Goal: Task Accomplishment & Management: Complete application form

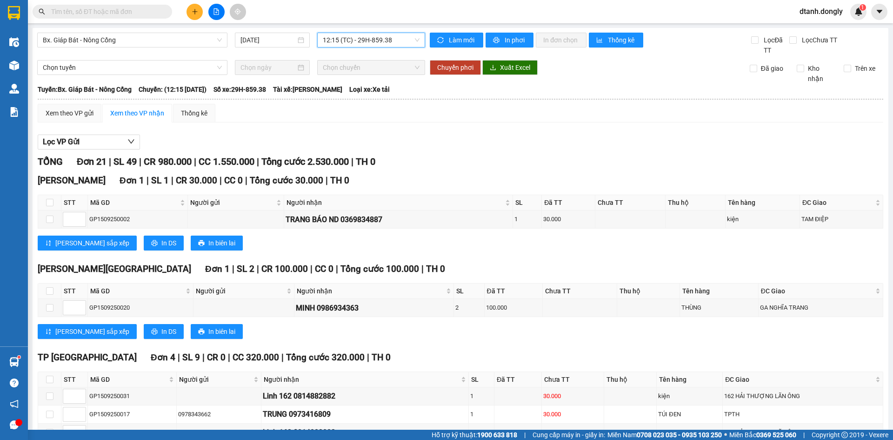
scroll to position [465, 0]
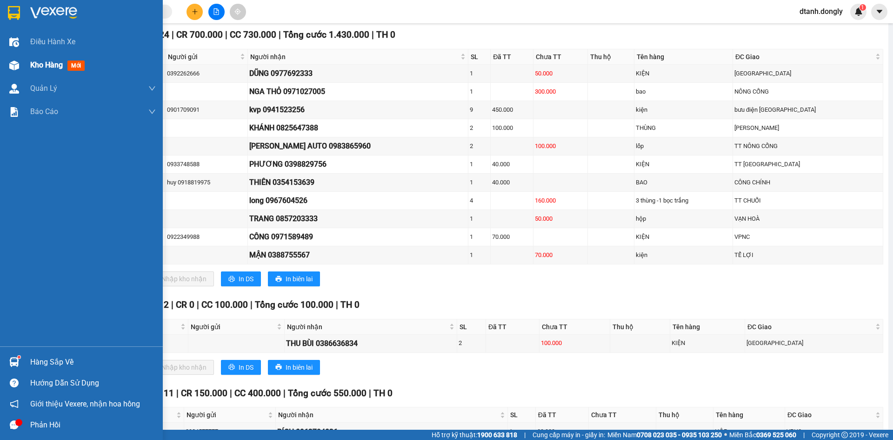
click at [53, 65] on span "Kho hàng" at bounding box center [46, 64] width 33 height 9
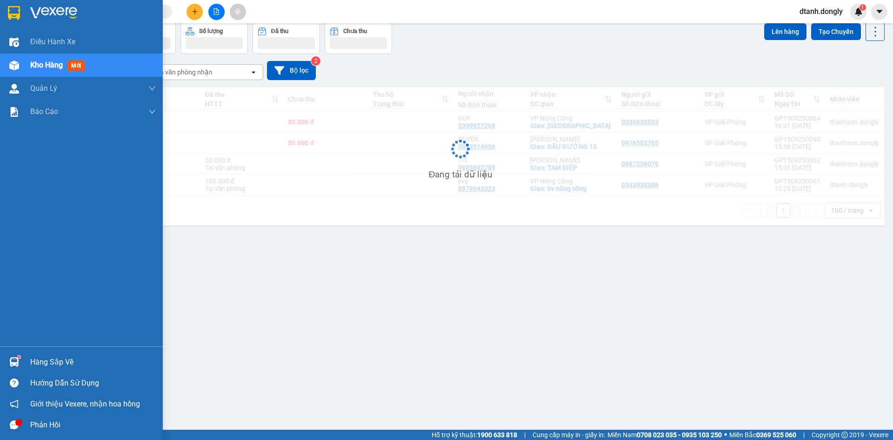
scroll to position [43, 0]
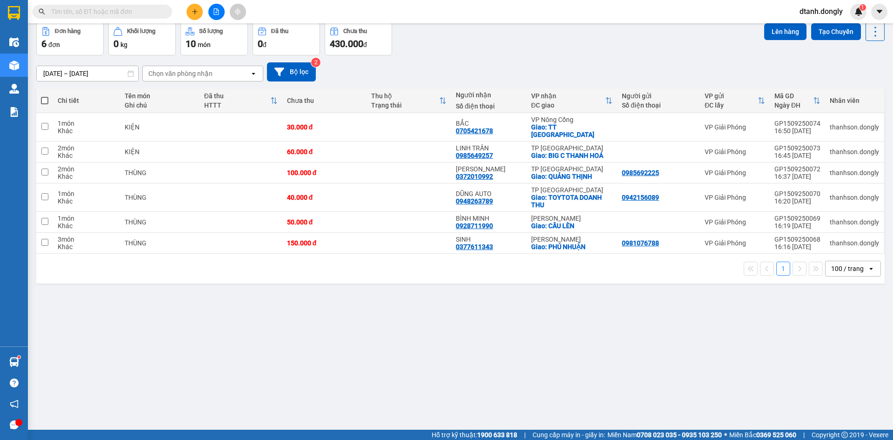
click at [120, 7] on input "text" at bounding box center [106, 12] width 110 height 10
click at [126, 10] on input "text" at bounding box center [106, 12] width 110 height 10
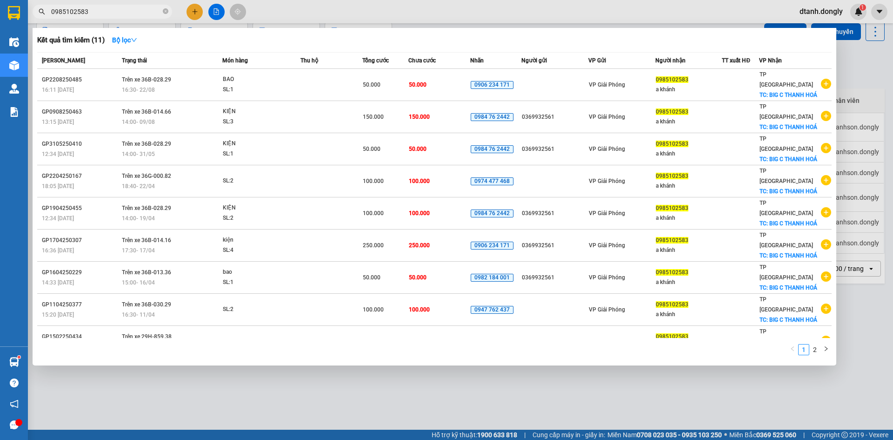
type input "0985102583"
click at [514, 369] on div at bounding box center [446, 220] width 893 height 440
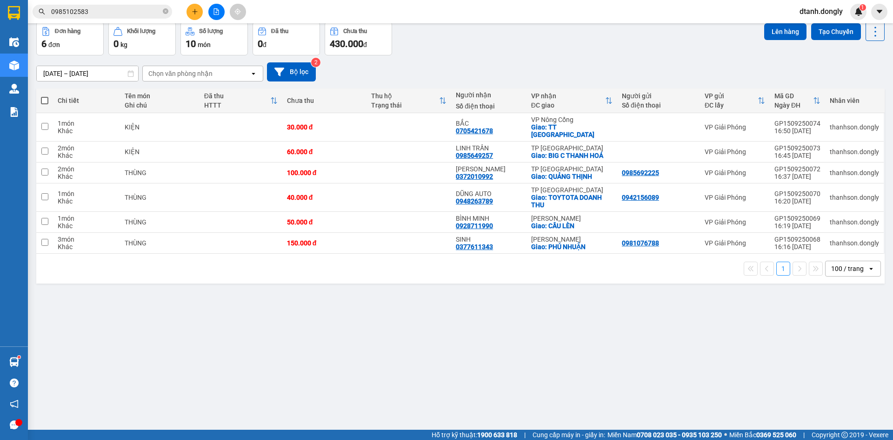
click at [127, 13] on input "0985102583" at bounding box center [106, 12] width 110 height 10
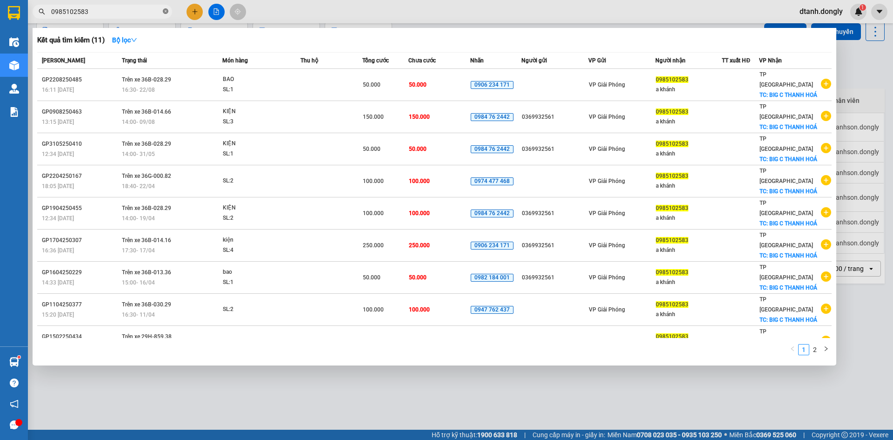
click at [164, 11] on icon "close-circle" at bounding box center [166, 11] width 6 height 6
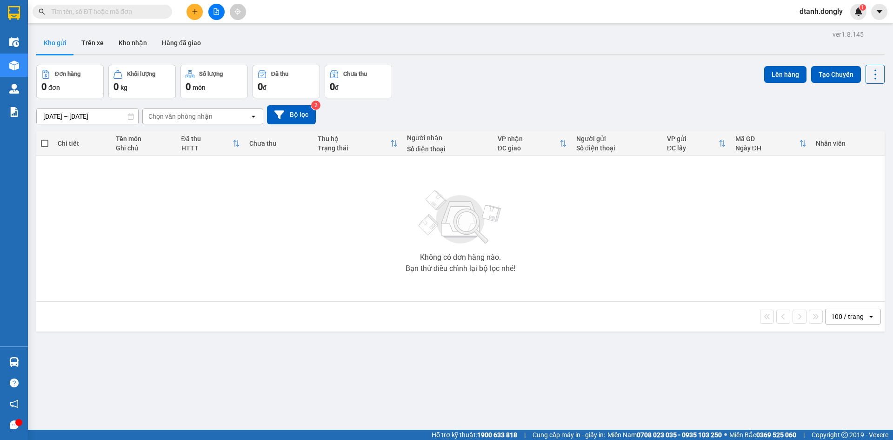
drag, startPoint x: 192, startPoint y: 13, endPoint x: 192, endPoint y: 21, distance: 8.9
click at [192, 13] on icon "plus" at bounding box center [195, 11] width 7 height 7
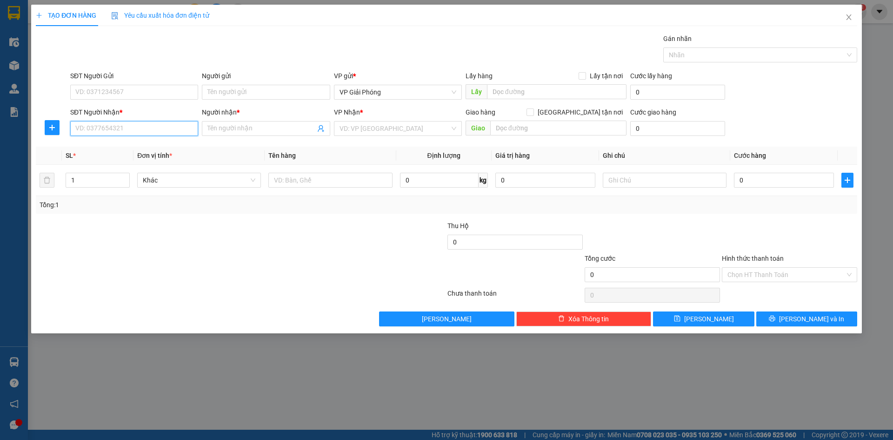
click at [122, 132] on input "SĐT Người Nhận *" at bounding box center [134, 128] width 128 height 15
type input "0972063164"
drag, startPoint x: 137, startPoint y: 143, endPoint x: 138, endPoint y: 149, distance: 6.2
click at [137, 146] on div "0972063164 - HẬU" at bounding box center [134, 147] width 117 height 10
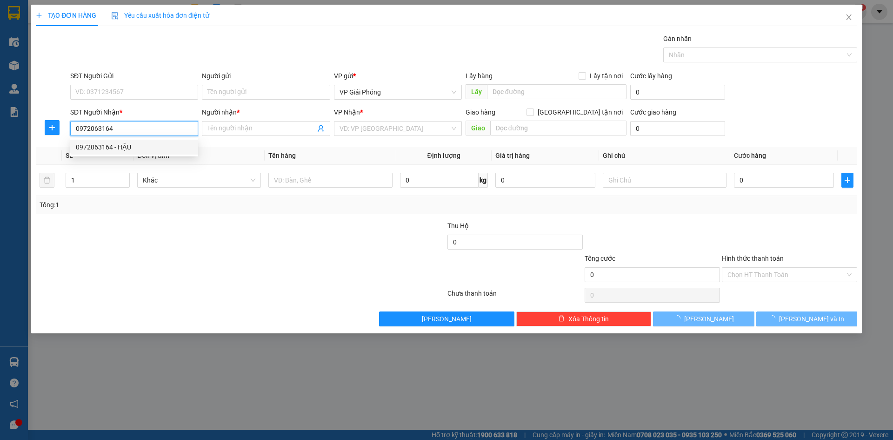
type input "HẬU"
checkbox input "true"
type input "YÊN MỸ"
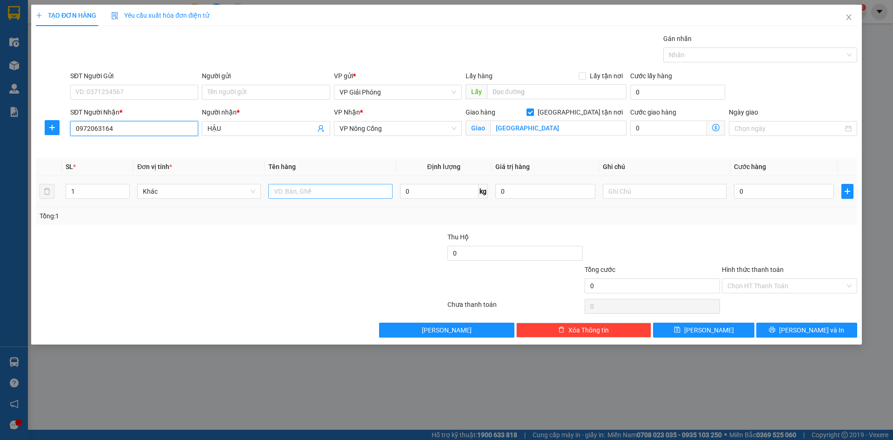
type input "0972063164"
click at [310, 188] on input "text" at bounding box center [330, 191] width 124 height 15
type input "h sơ"
click at [539, 128] on input "YÊN MỸ" at bounding box center [558, 128] width 136 height 15
click at [544, 127] on input "YÊN MỸ" at bounding box center [558, 128] width 136 height 15
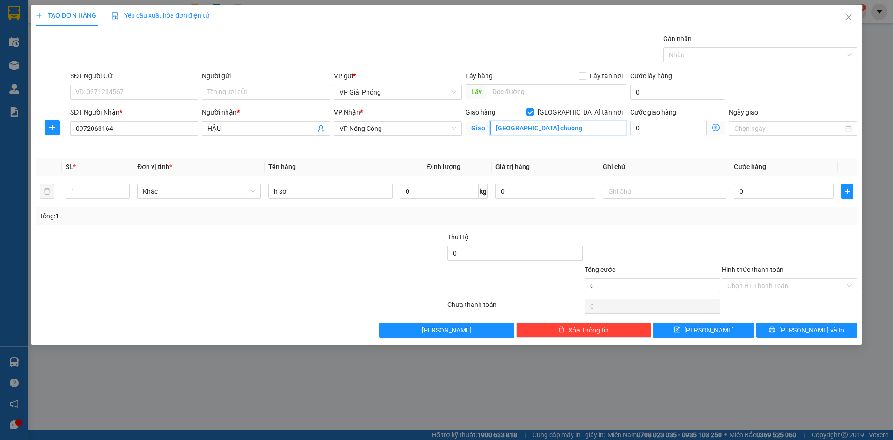
click at [520, 130] on input "YÊN MỸ ngãba chuồng" at bounding box center [558, 128] width 136 height 15
click at [509, 128] on input "ngãba chuồng" at bounding box center [558, 128] width 136 height 15
click at [693, 53] on div at bounding box center [756, 54] width 180 height 11
type input "ngã ba chuồng"
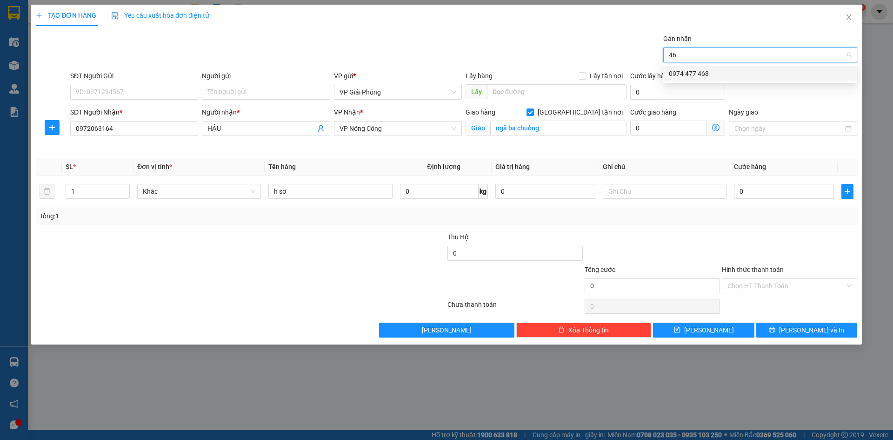
type input "468"
click at [699, 69] on div "0974 477 468" at bounding box center [760, 73] width 183 height 10
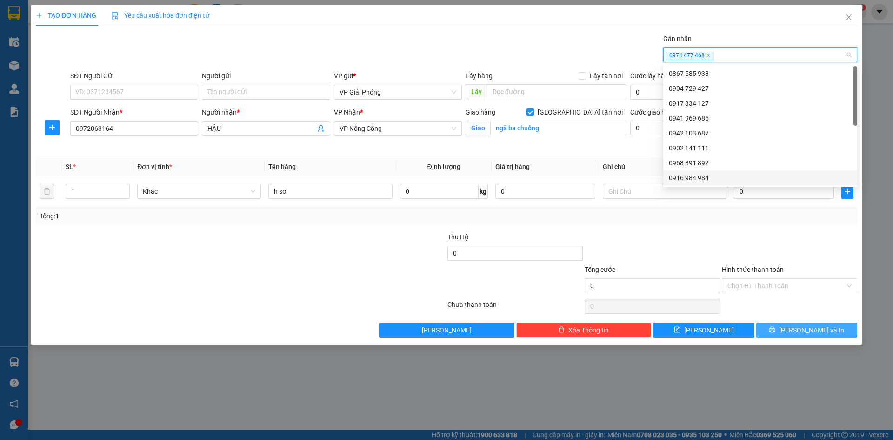
click at [803, 329] on span "Lưu và In" at bounding box center [811, 330] width 65 height 10
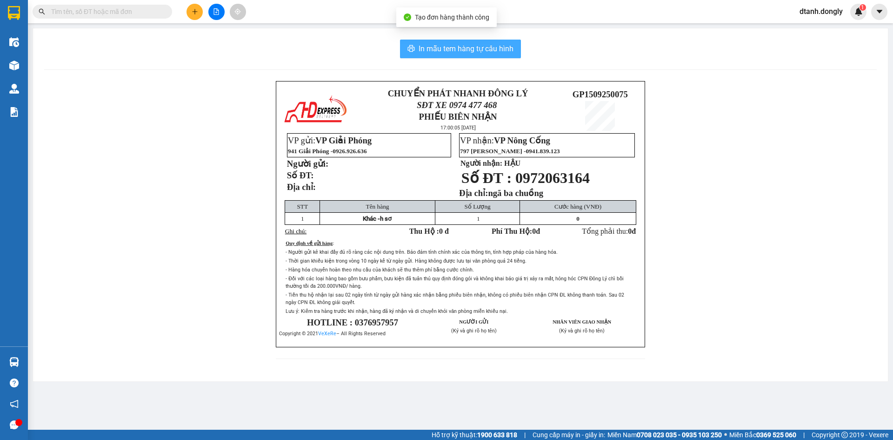
click at [493, 44] on span "In mẫu tem hàng tự cấu hình" at bounding box center [466, 49] width 95 height 12
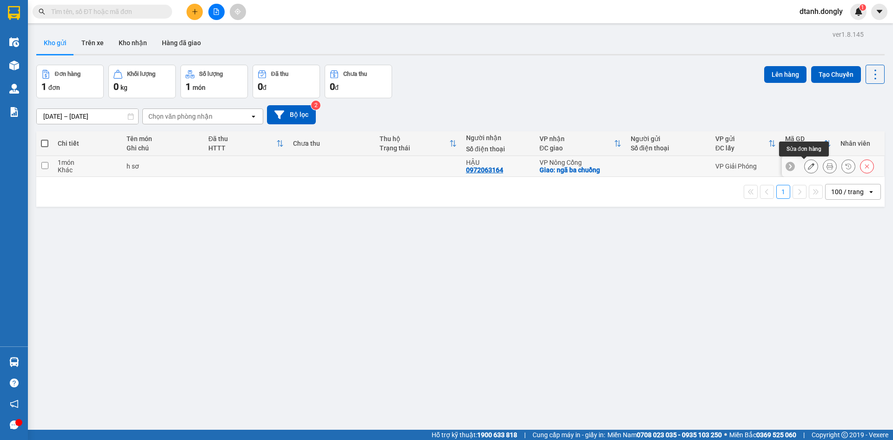
click at [808, 164] on icon at bounding box center [811, 166] width 7 height 7
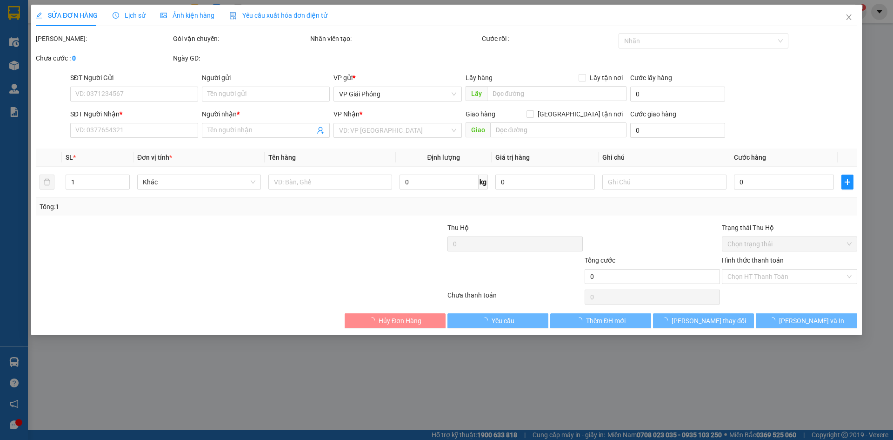
type input "0972063164"
type input "HẬU"
checkbox input "true"
type input "ngã ba chuồng"
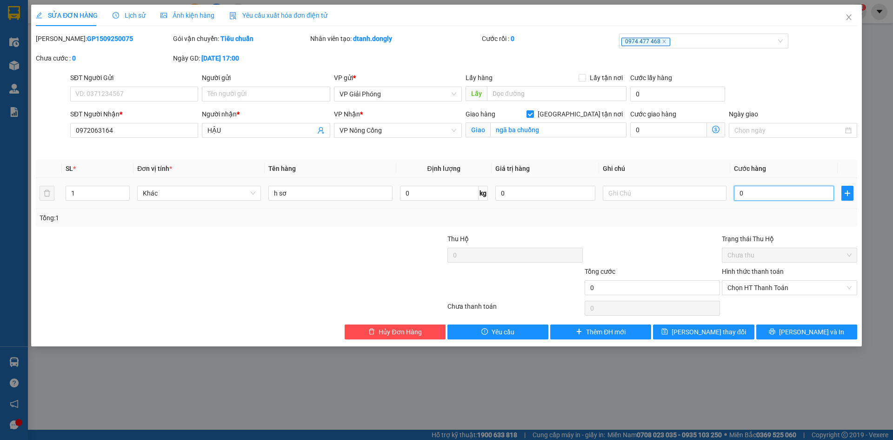
click at [777, 197] on input "0" at bounding box center [784, 193] width 100 height 15
type input "3"
type input "30"
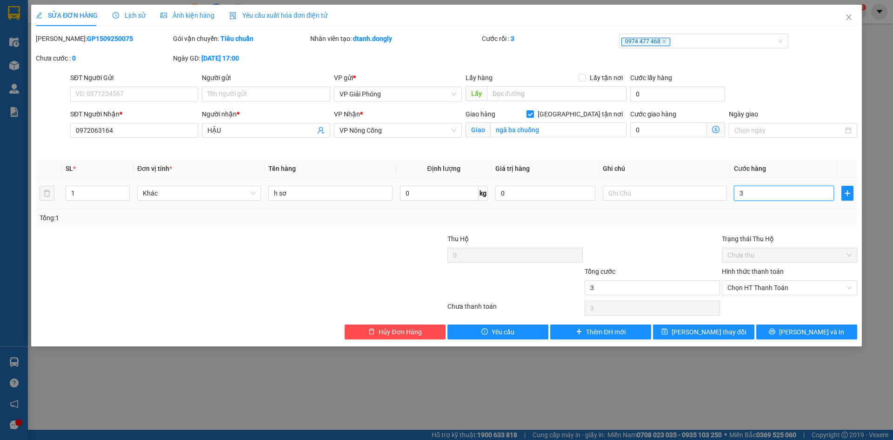
type input "30"
click at [758, 284] on span "Chọn HT Thanh Toán" at bounding box center [790, 288] width 124 height 14
type input "30"
type input "30.000"
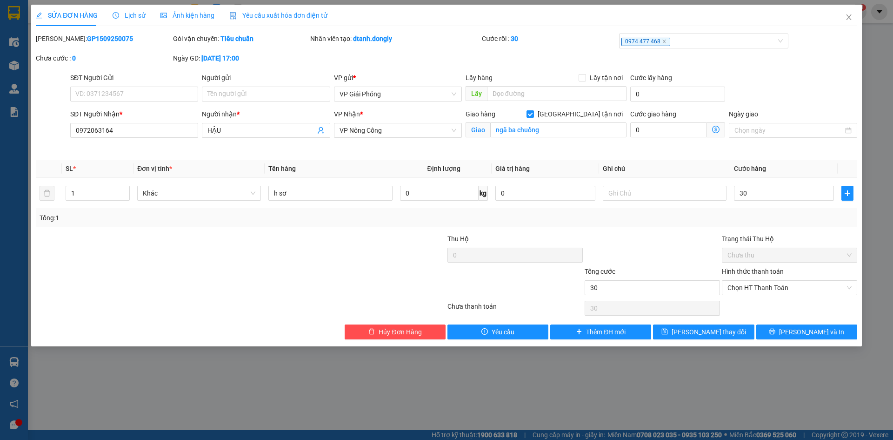
type input "30.000"
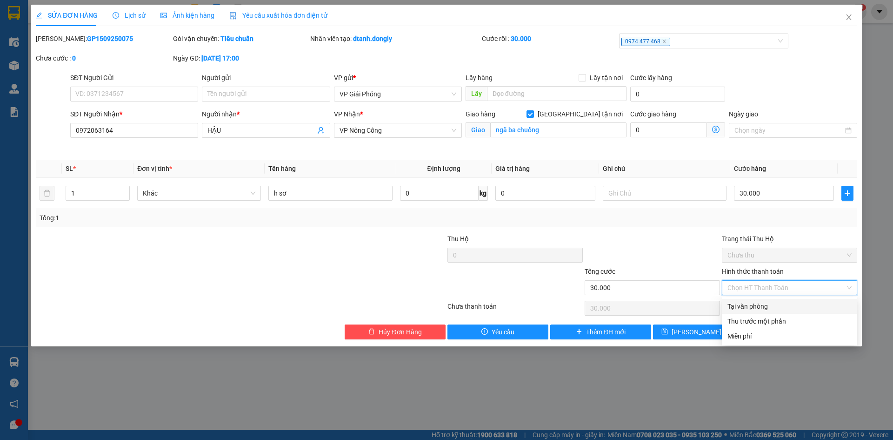
click at [763, 304] on div "Tại văn phòng" at bounding box center [790, 306] width 124 height 10
type input "0"
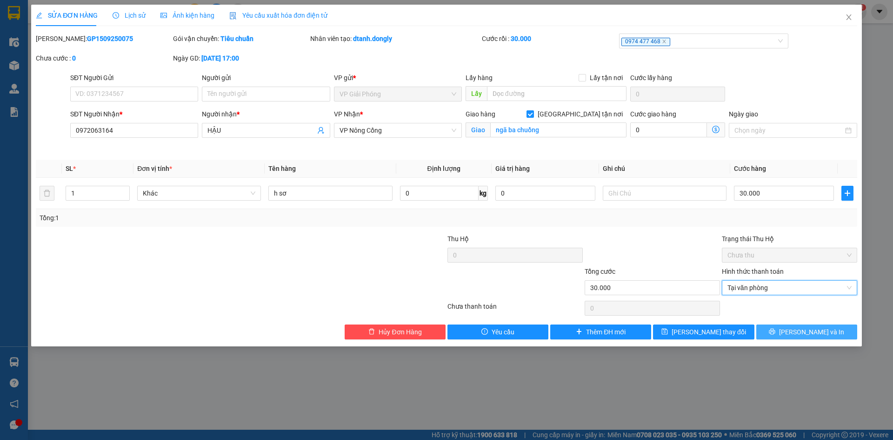
click at [774, 332] on button "Lưu và In" at bounding box center [807, 331] width 101 height 15
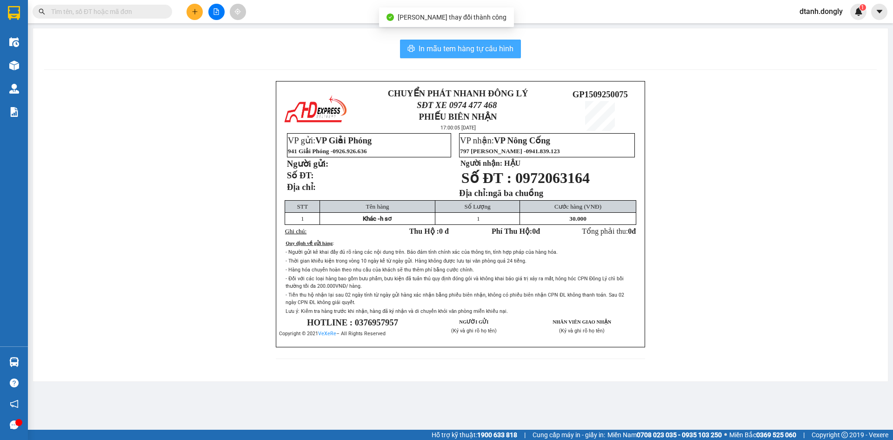
click at [480, 54] on span "In mẫu tem hàng tự cấu hình" at bounding box center [466, 49] width 95 height 12
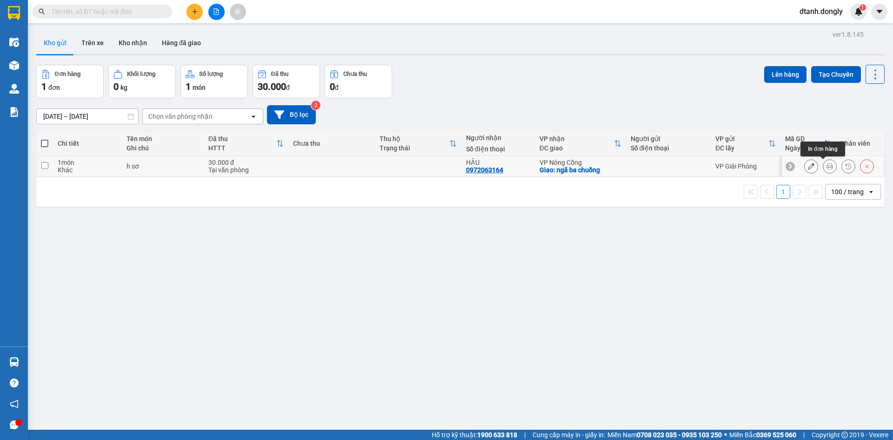
click at [827, 165] on icon at bounding box center [830, 166] width 7 height 7
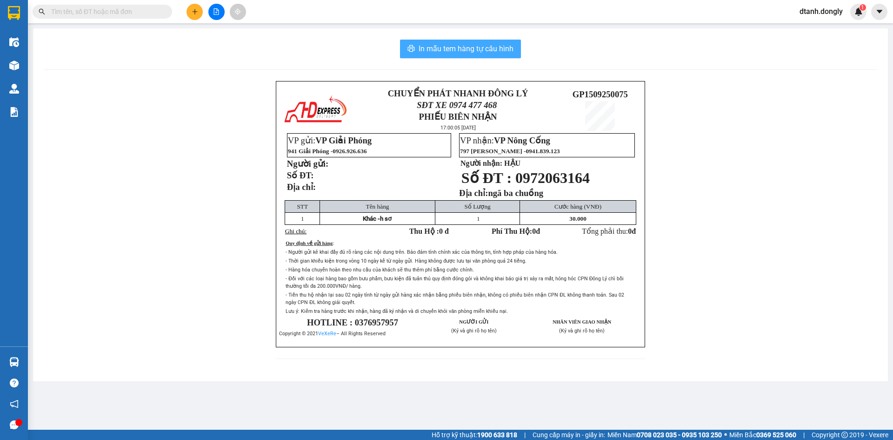
click at [442, 45] on span "In mẫu tem hàng tự cấu hình" at bounding box center [466, 49] width 95 height 12
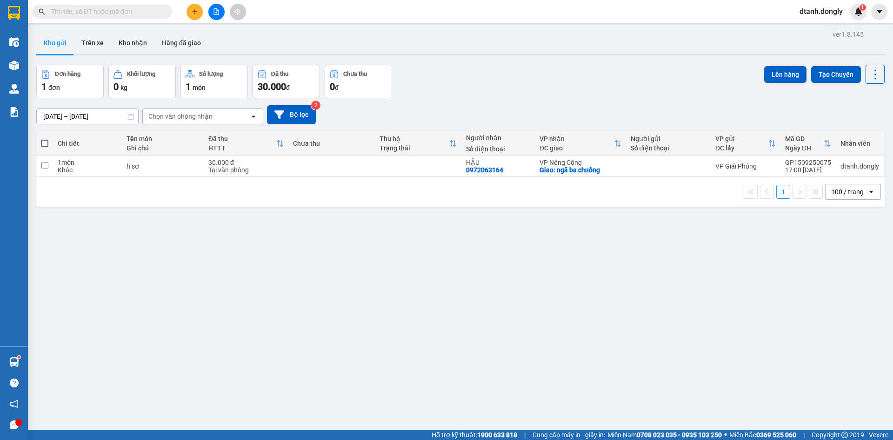
click at [193, 12] on icon "plus" at bounding box center [195, 11] width 7 height 7
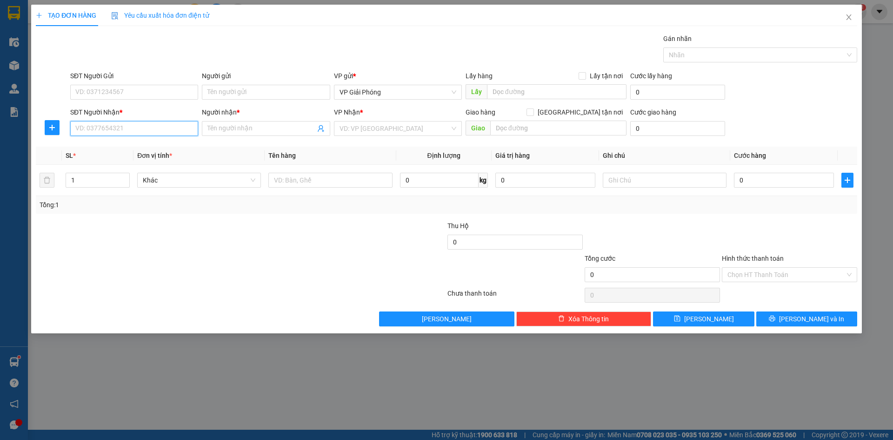
click at [141, 131] on input "SĐT Người Nhận *" at bounding box center [134, 128] width 128 height 15
click at [147, 93] on input "SĐT Người Gửi" at bounding box center [134, 92] width 128 height 15
type input "0586387560"
click at [120, 124] on input "SĐT Người Nhận *" at bounding box center [134, 128] width 128 height 15
click at [130, 132] on input "SĐT Người Nhận *" at bounding box center [134, 128] width 128 height 15
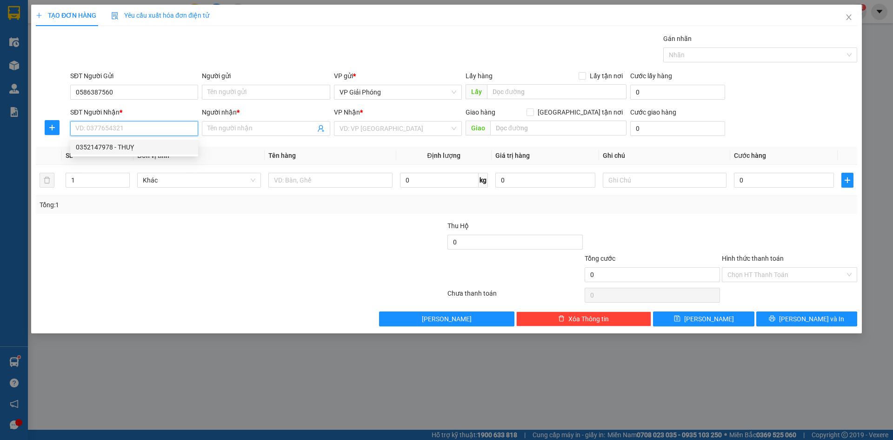
click at [107, 146] on div "0352147978 - THUỴ" at bounding box center [134, 147] width 117 height 10
type input "0352147978"
type input "THUỴ"
checkbox input "true"
type input "NGÃ 5 HOÀNG SƠN"
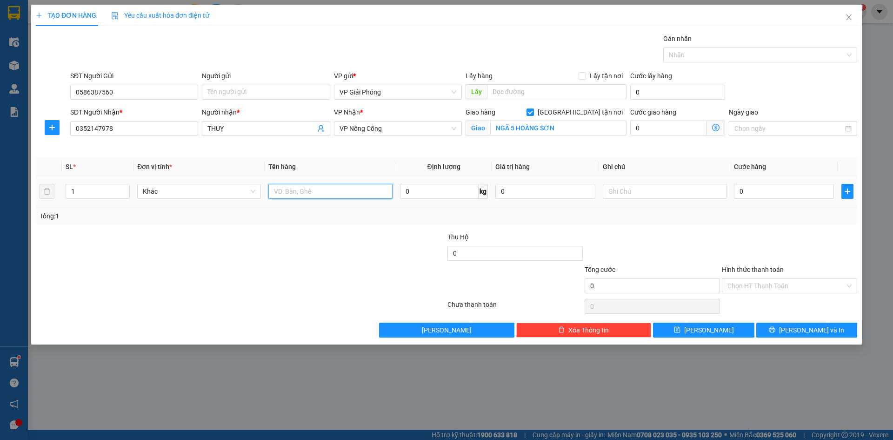
click at [341, 191] on input "text" at bounding box center [330, 191] width 124 height 15
type input "h sơ"
click at [755, 182] on div "0" at bounding box center [784, 191] width 100 height 19
click at [756, 186] on input "0" at bounding box center [784, 191] width 100 height 15
type input "3"
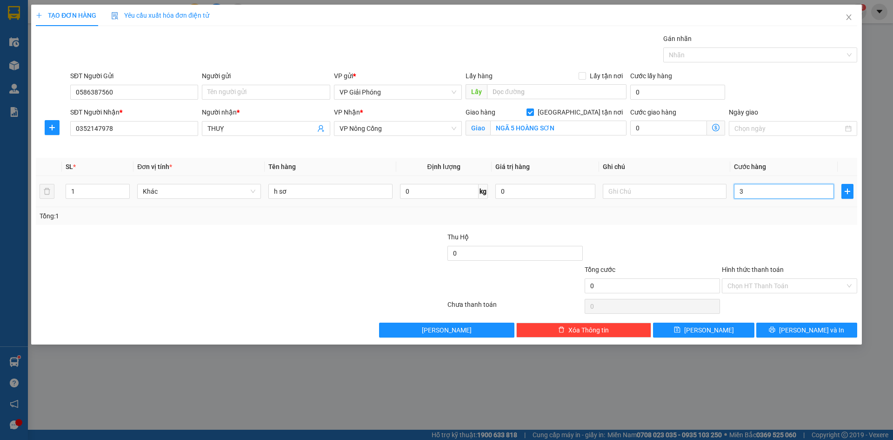
type input "3"
type input "30"
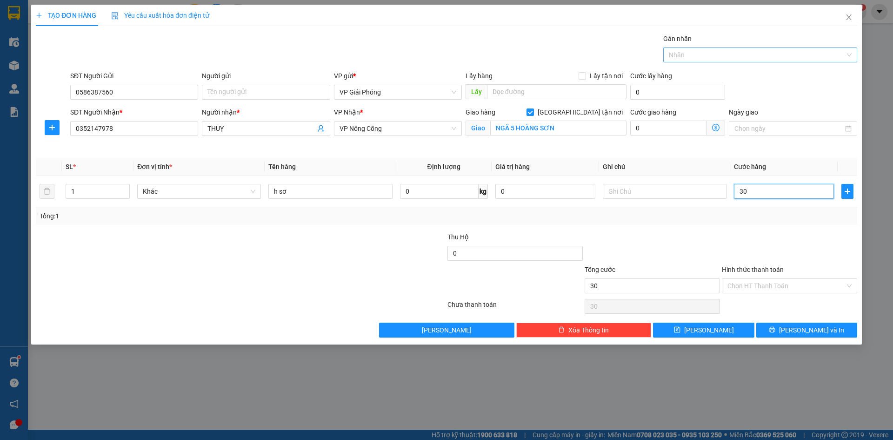
click at [695, 57] on div at bounding box center [756, 54] width 180 height 11
type input "30.000"
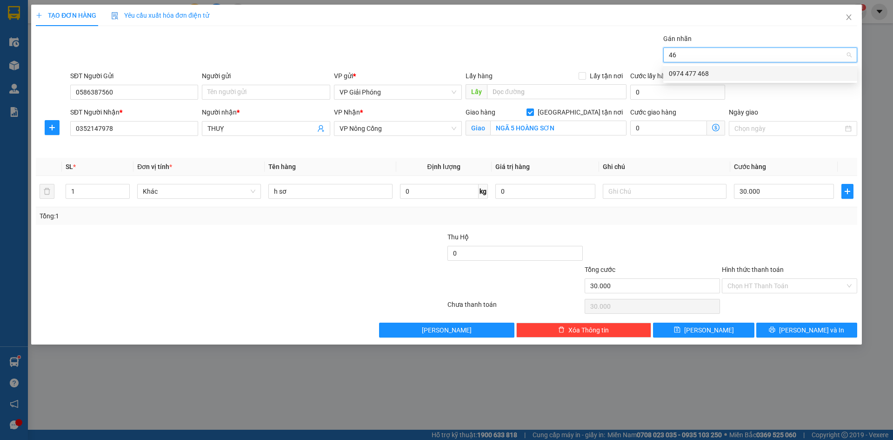
type input "468"
click at [704, 73] on div "0974 477 468" at bounding box center [760, 73] width 183 height 10
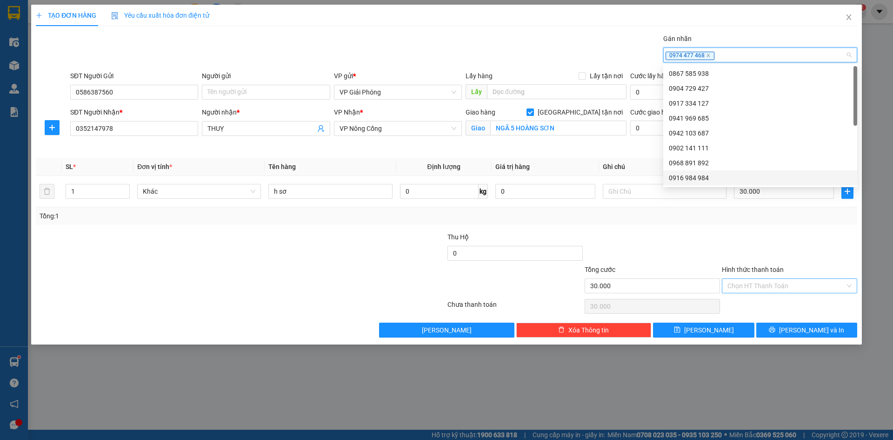
click at [780, 282] on input "Hình thức thanh toán" at bounding box center [787, 286] width 118 height 14
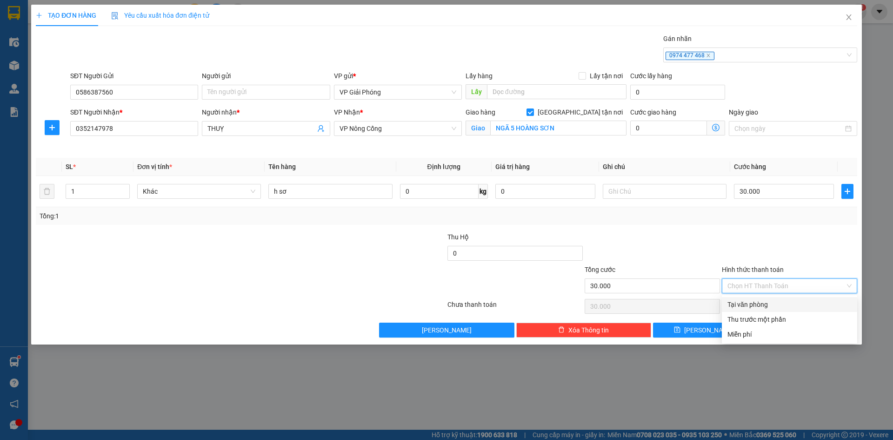
click at [784, 304] on div "Tại văn phòng" at bounding box center [790, 304] width 124 height 10
type input "0"
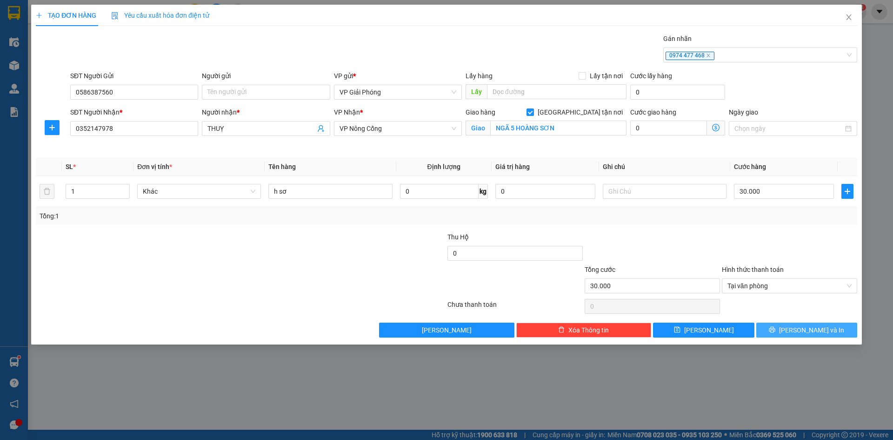
click at [799, 330] on span "Lưu và In" at bounding box center [811, 330] width 65 height 10
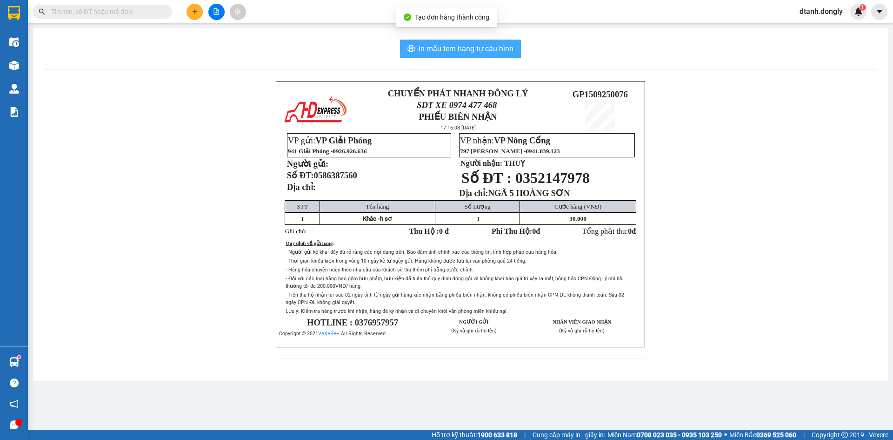
click at [490, 55] on button "In mẫu tem hàng tự cấu hình" at bounding box center [460, 49] width 121 height 19
